Goal: Task Accomplishment & Management: Manage account settings

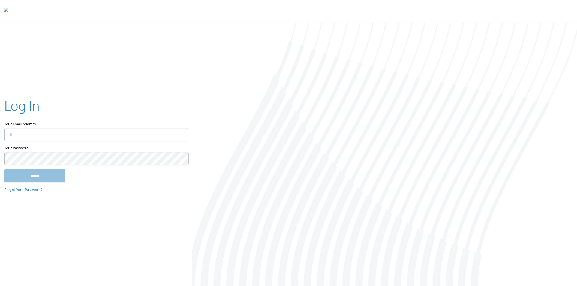
click at [66, 124] on label "Your Email Address" at bounding box center [96, 113] width 184 height 32
click at [66, 128] on input "Your Email Address" at bounding box center [96, 134] width 184 height 13
click at [272, 159] on div at bounding box center [384, 155] width 385 height 265
click at [85, 140] on input "Your Email Address" at bounding box center [96, 134] width 184 height 13
click at [89, 140] on input "Your Email Address" at bounding box center [96, 134] width 184 height 13
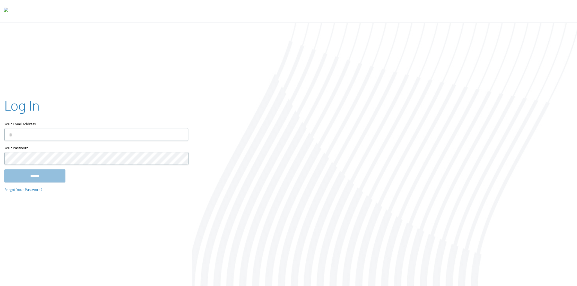
click at [342, 178] on div at bounding box center [384, 155] width 385 height 265
click at [76, 131] on input "Your Email Address" at bounding box center [96, 134] width 184 height 13
click at [418, 170] on div at bounding box center [384, 155] width 385 height 265
click at [94, 136] on input "Your Email Address" at bounding box center [96, 134] width 184 height 13
click at [281, 163] on div at bounding box center [384, 155] width 385 height 265
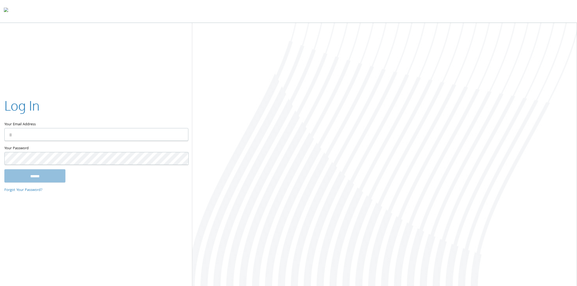
click at [73, 135] on input "Your Email Address" at bounding box center [96, 134] width 184 height 13
drag, startPoint x: 295, startPoint y: 174, endPoint x: 283, endPoint y: 168, distance: 13.2
click at [292, 172] on div at bounding box center [384, 155] width 385 height 265
click at [95, 135] on input "Your Email Address" at bounding box center [96, 134] width 184 height 13
type input "**********"
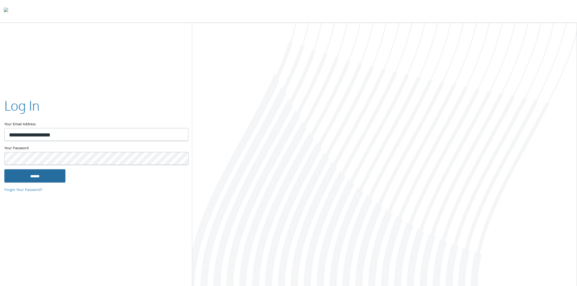
click at [22, 170] on form "**********" at bounding box center [96, 140] width 184 height 86
drag, startPoint x: 43, startPoint y: 192, endPoint x: 44, endPoint y: 183, distance: 9.2
click at [43, 189] on p "Forgot Your Password?" at bounding box center [96, 190] width 184 height 7
drag, startPoint x: 47, startPoint y: 171, endPoint x: 39, endPoint y: 166, distance: 9.8
click at [46, 171] on input "******" at bounding box center [34, 176] width 61 height 13
